Goal: Information Seeking & Learning: Find specific fact

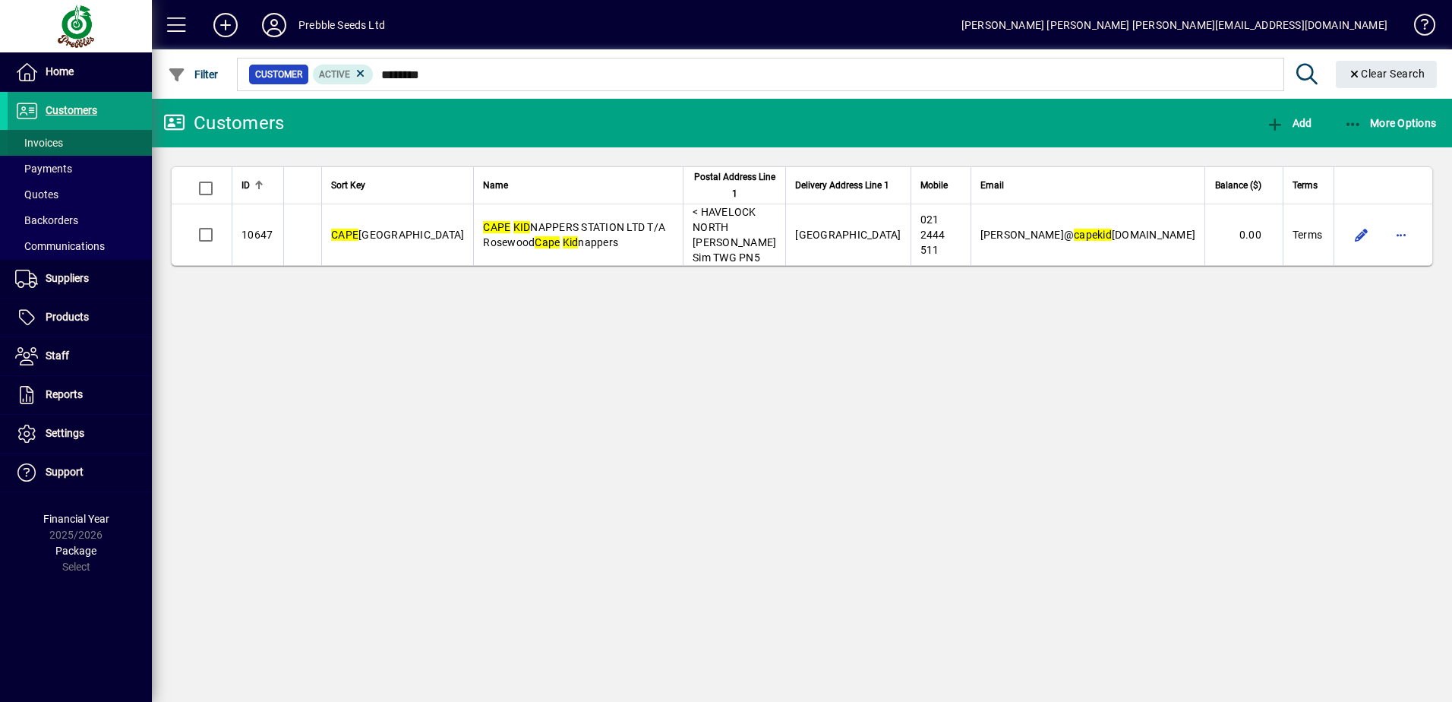
click at [56, 147] on span "Invoices" at bounding box center [39, 143] width 48 height 12
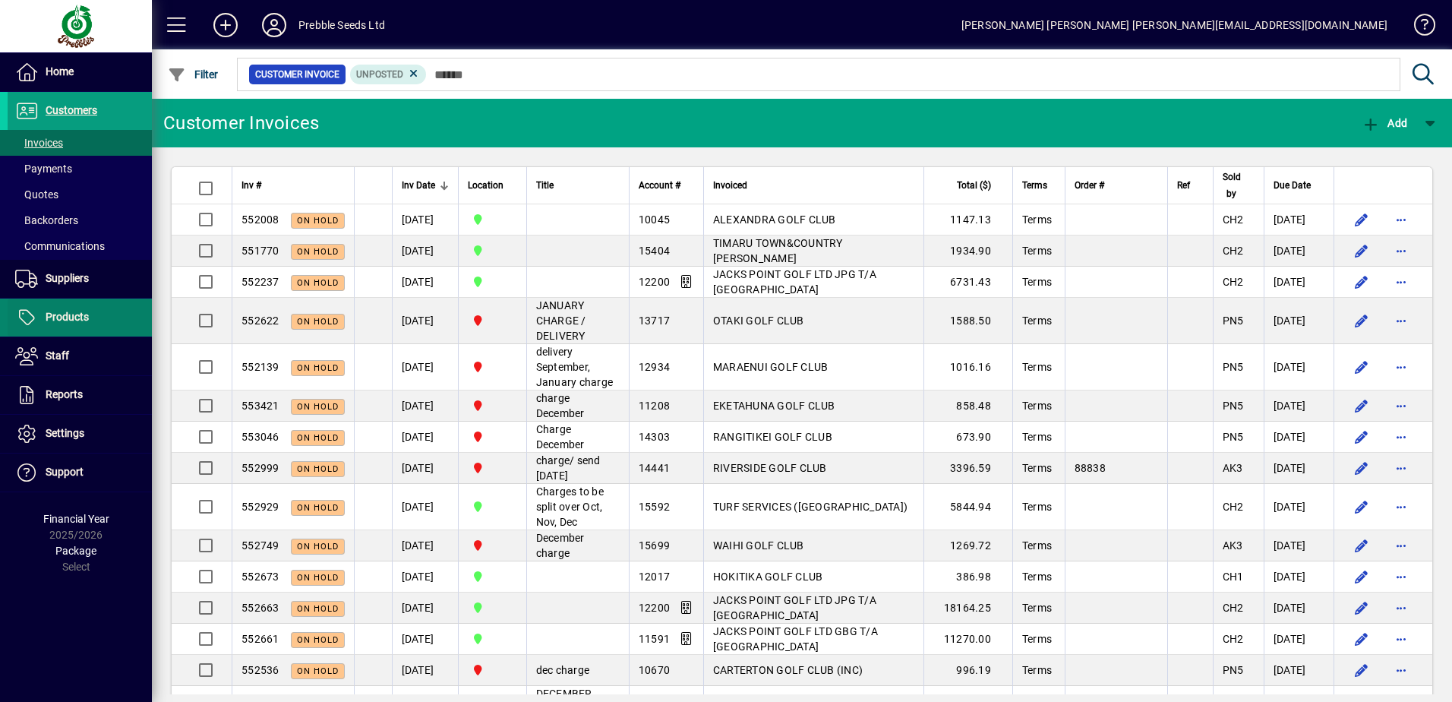
click at [74, 326] on span "Products" at bounding box center [48, 317] width 81 height 18
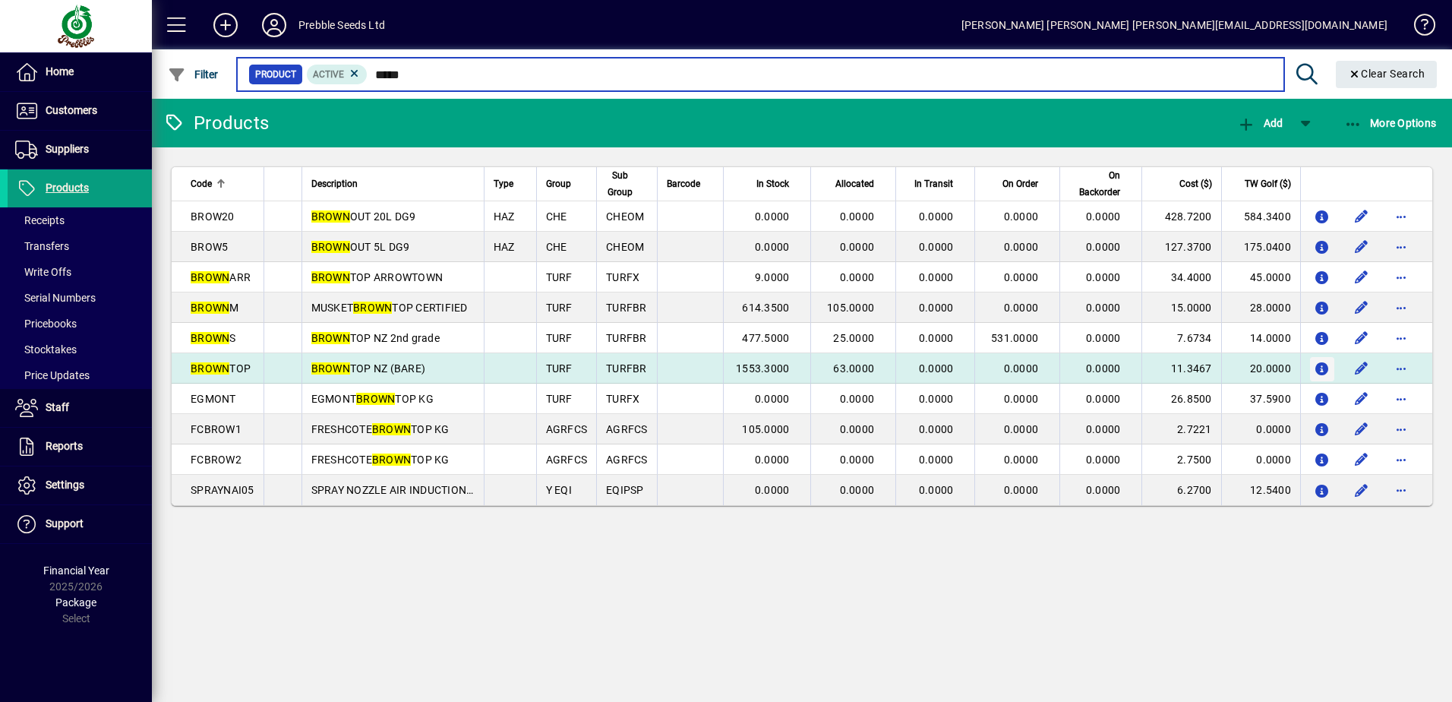
type input "*****"
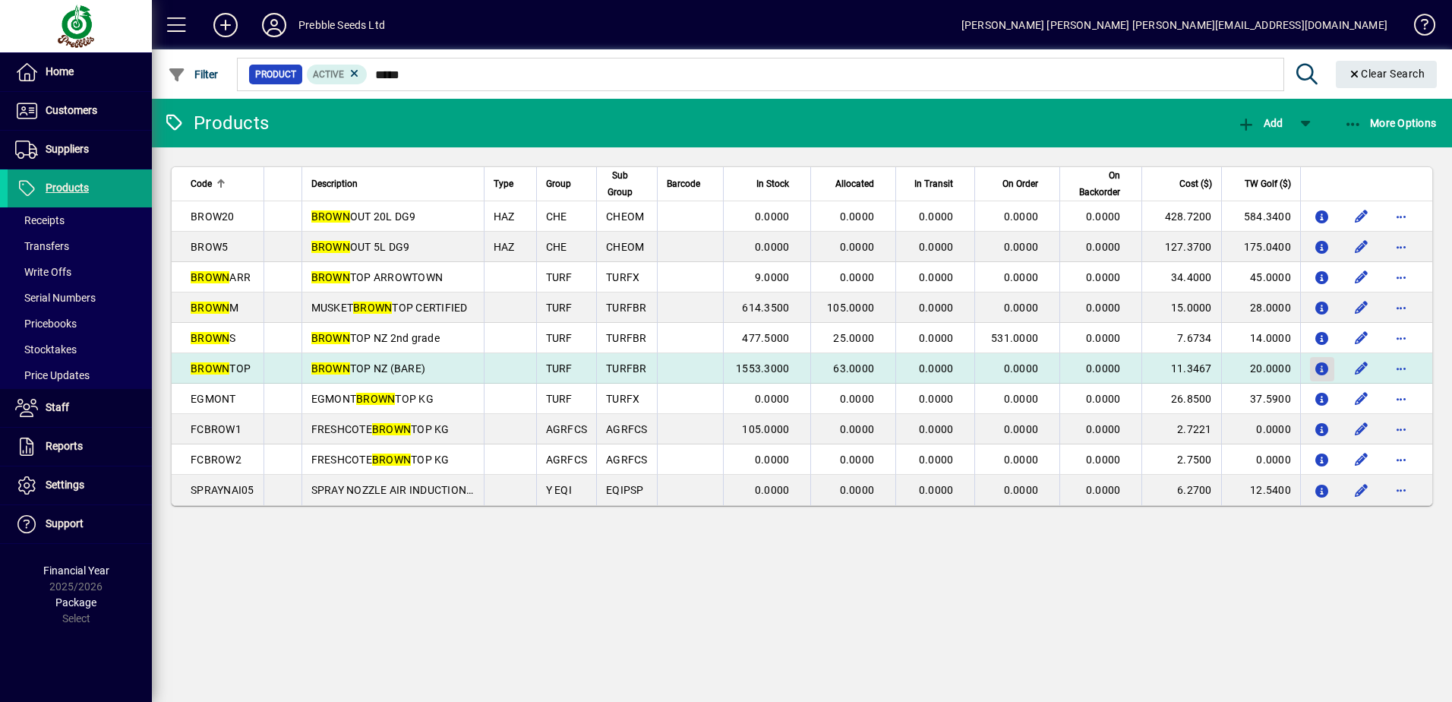
click at [1320, 367] on icon "button" at bounding box center [1322, 369] width 16 height 13
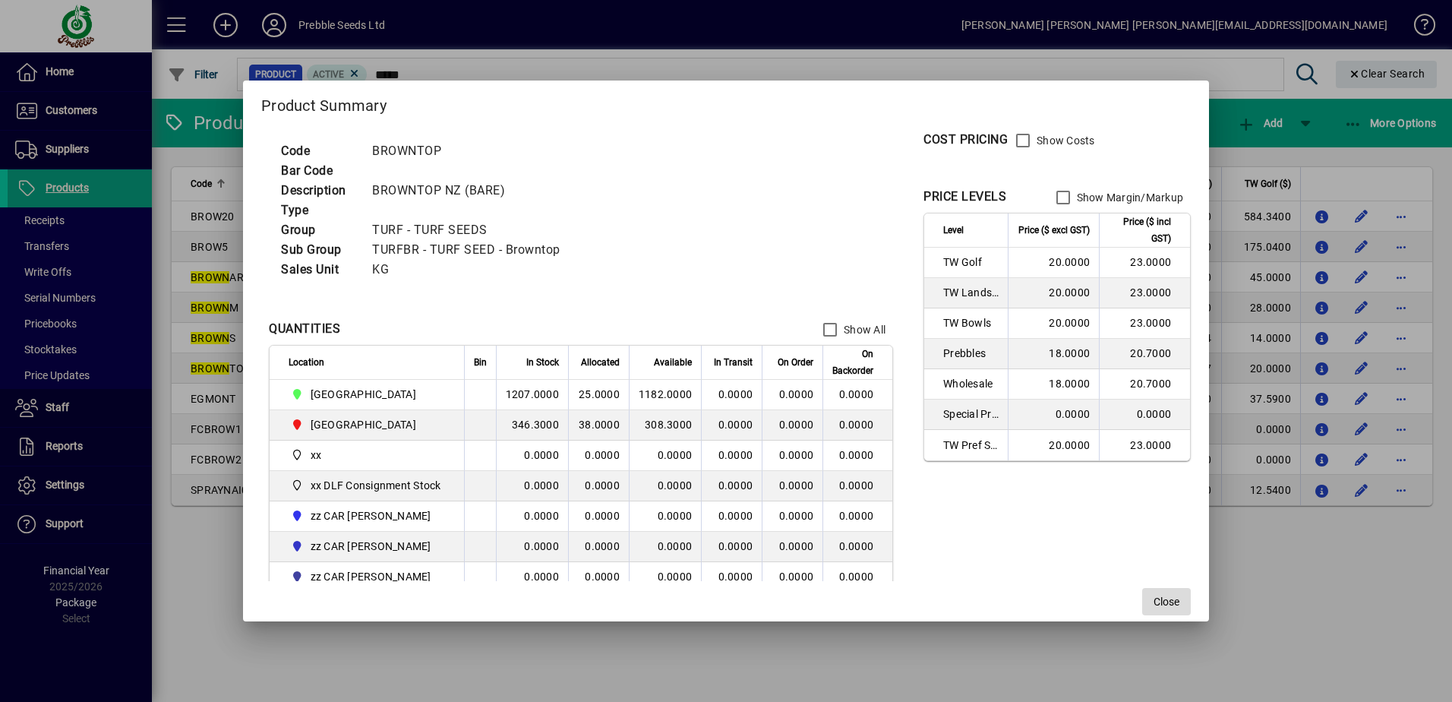
click at [1173, 601] on span "Close" at bounding box center [1166, 602] width 26 height 16
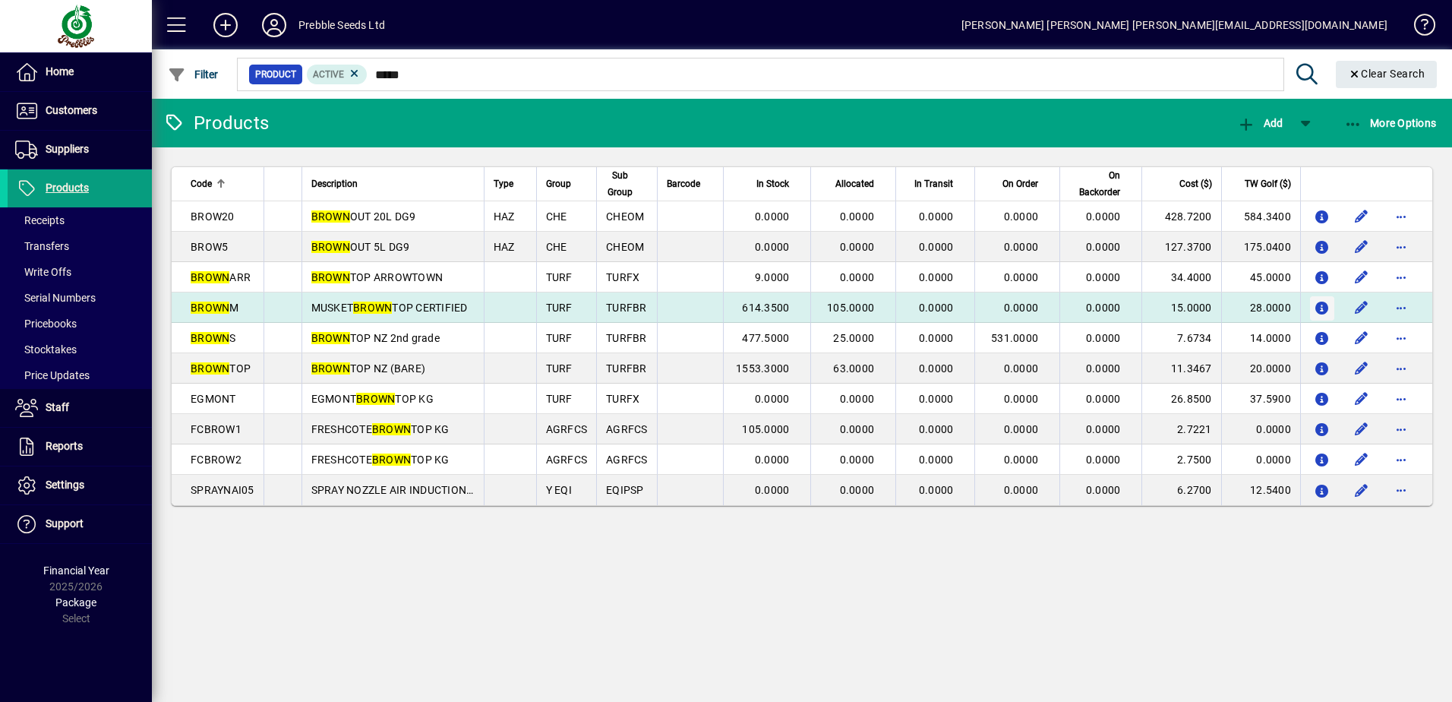
click at [1323, 307] on icon "button" at bounding box center [1322, 308] width 16 height 13
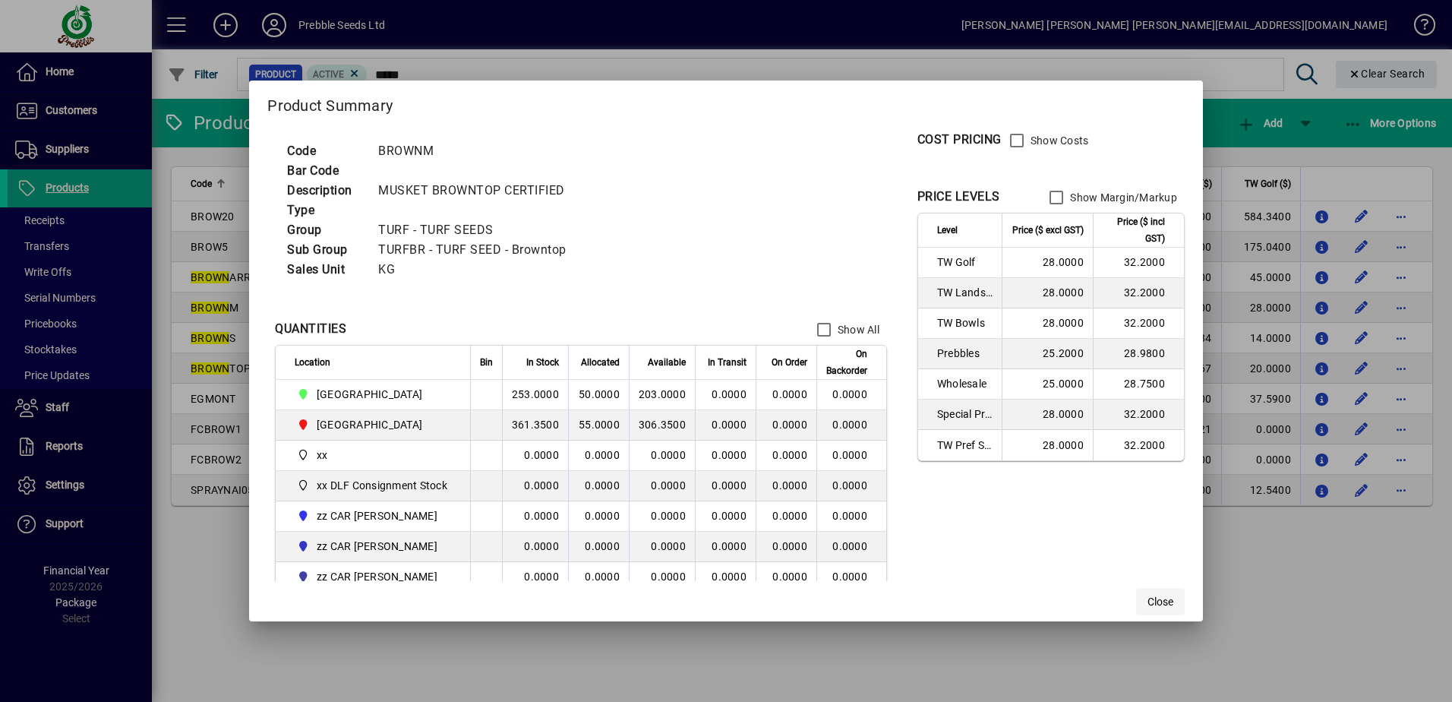
click at [1160, 599] on span "Close" at bounding box center [1160, 602] width 26 height 16
